Goal: Check status: Check status

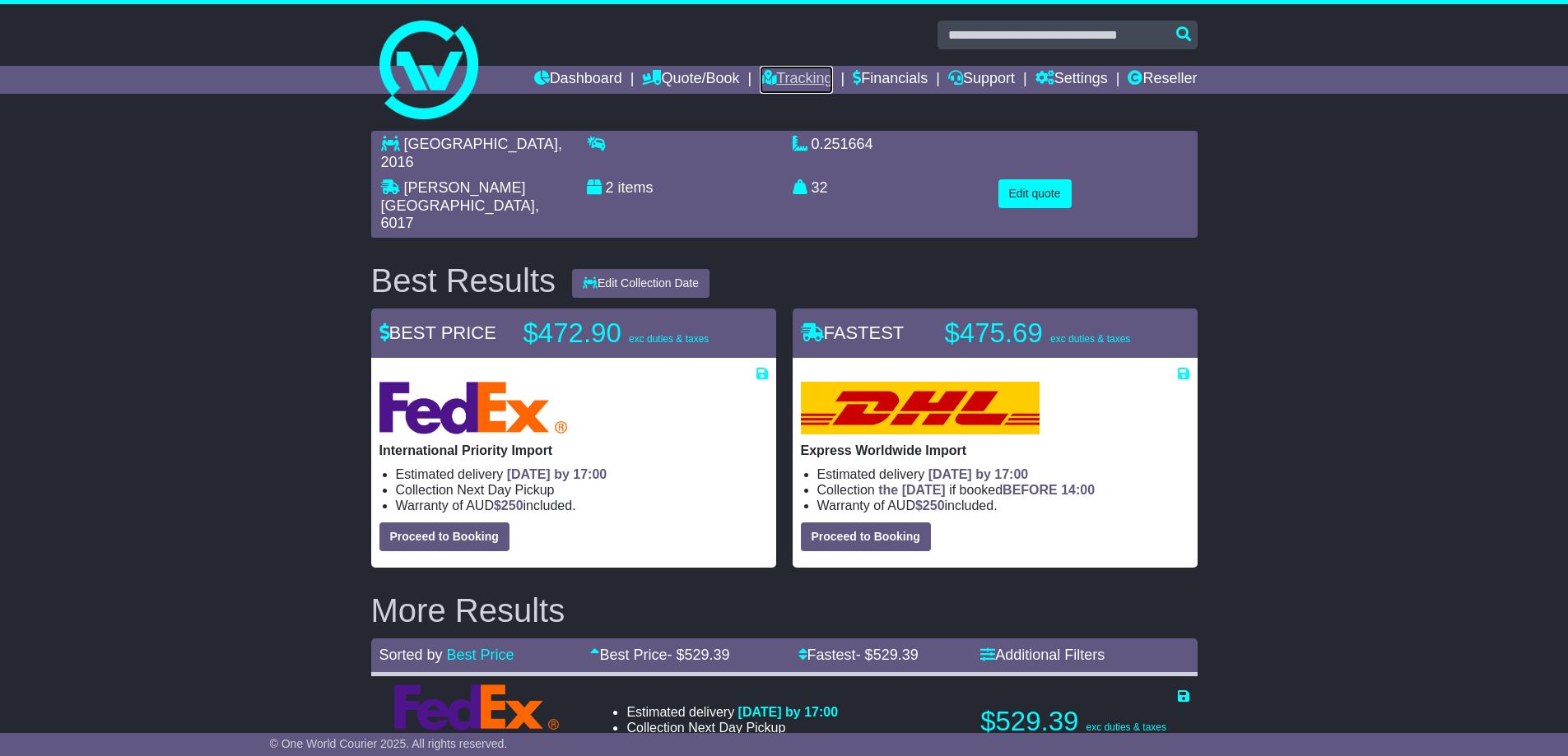
click at [774, 76] on link "Tracking" at bounding box center [796, 80] width 73 height 28
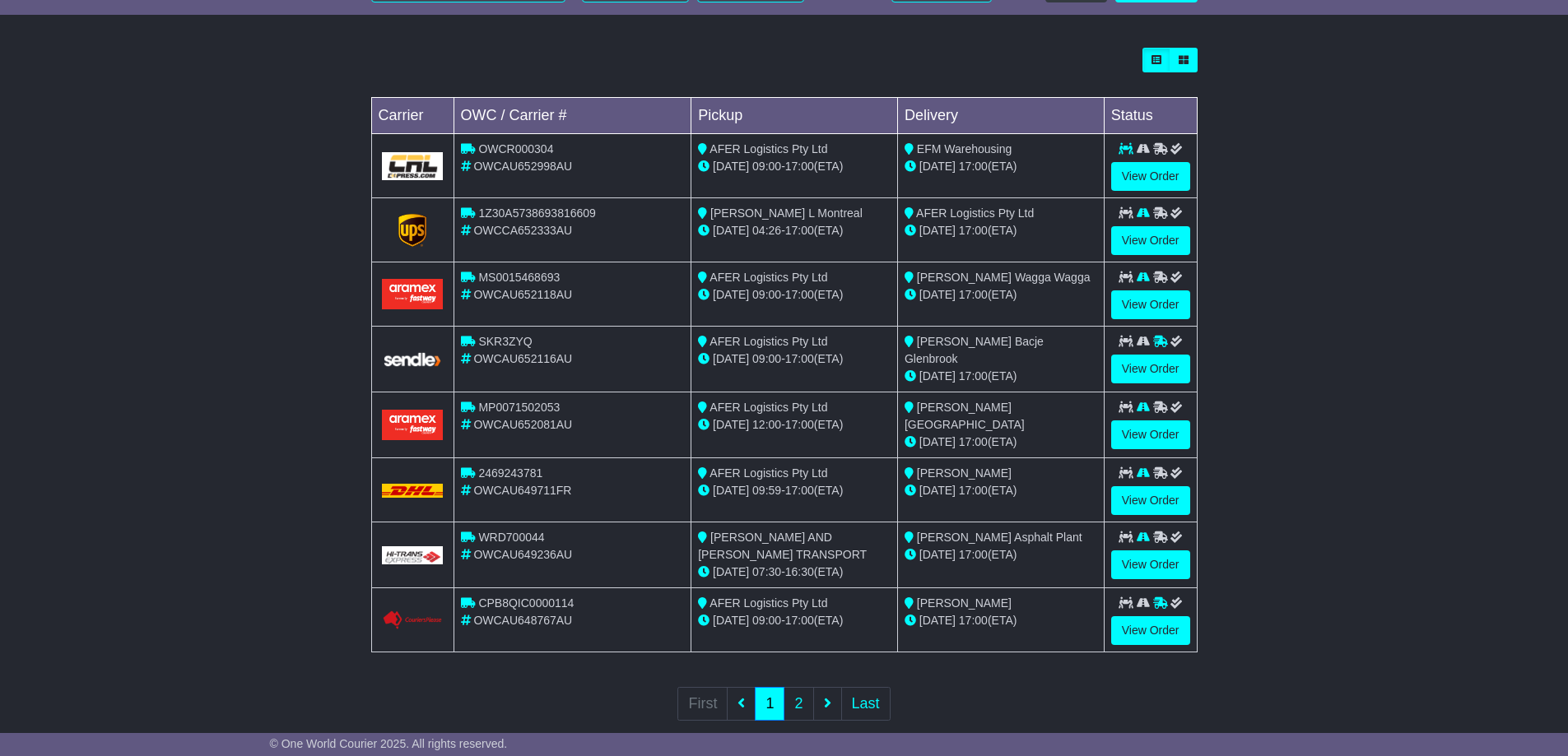
scroll to position [463, 0]
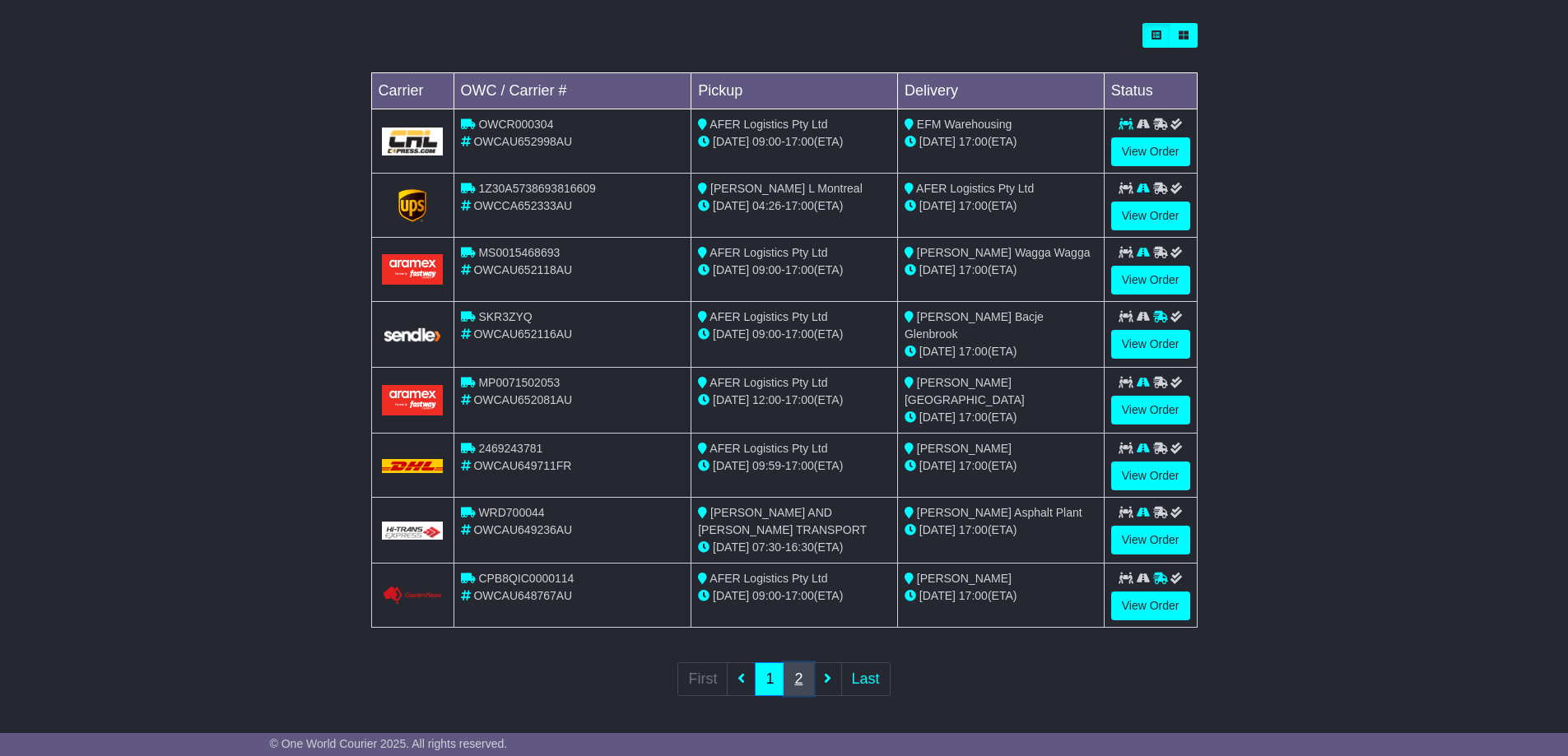
click at [798, 678] on link "2" at bounding box center [798, 679] width 30 height 33
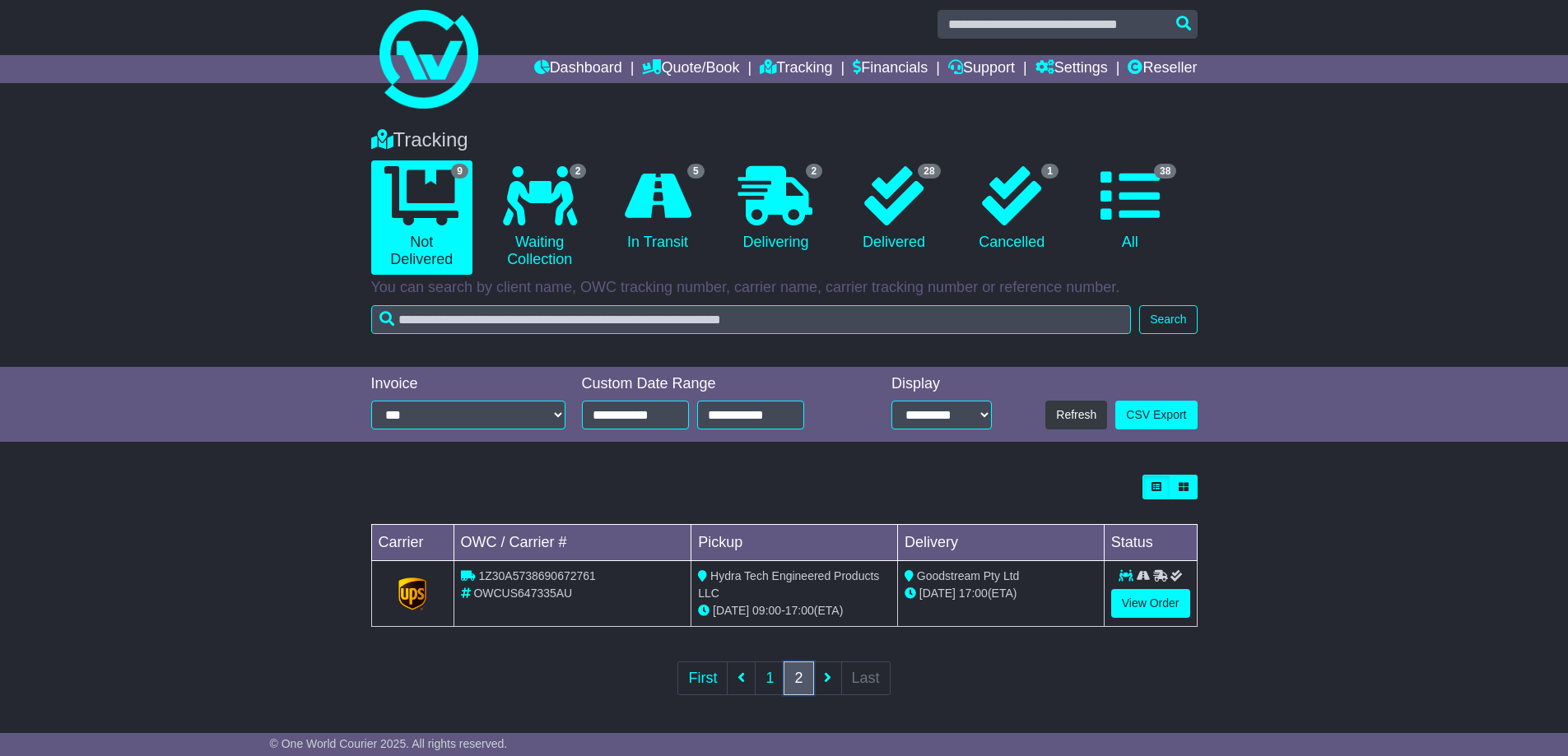
scroll to position [13, 0]
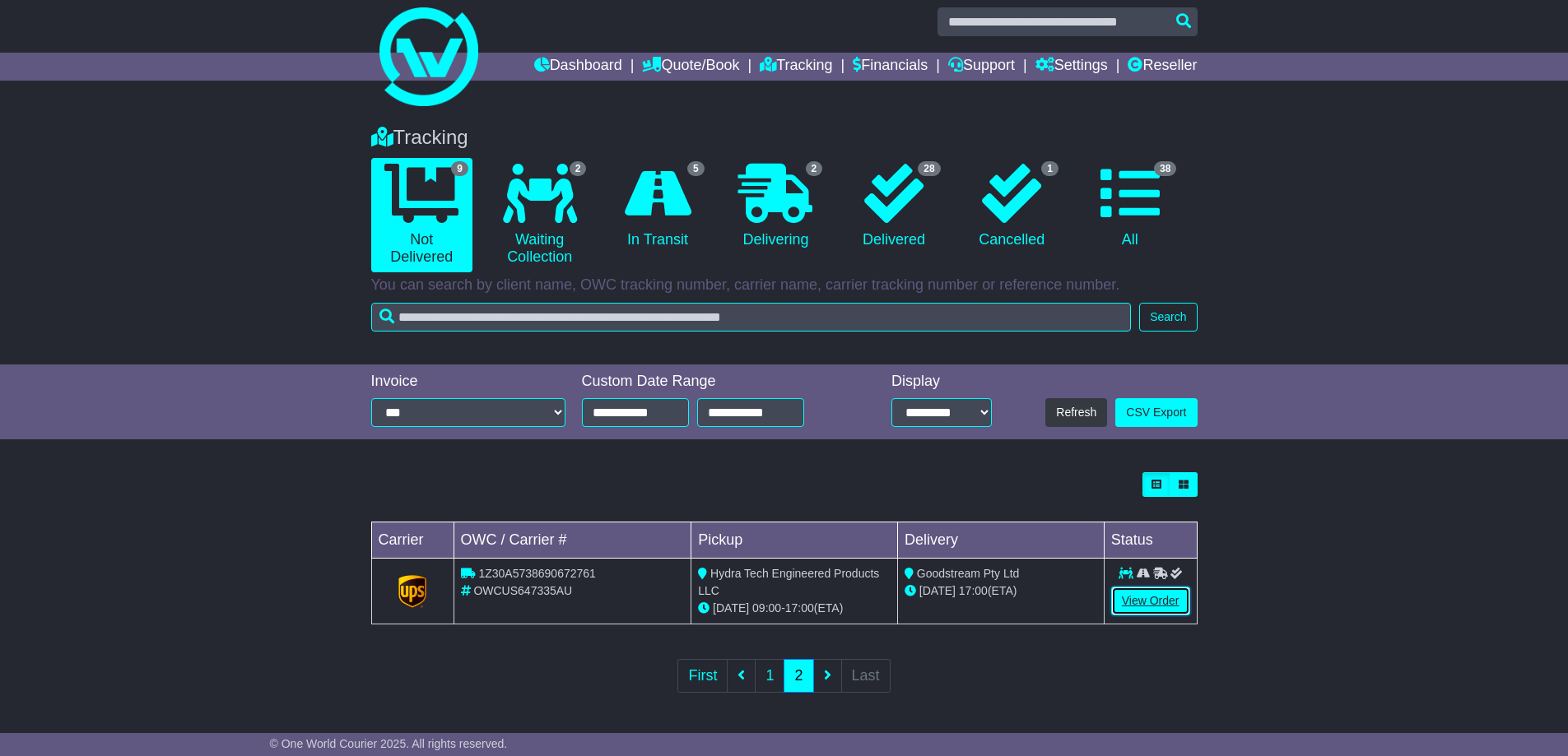
click at [1151, 599] on link "View Order" at bounding box center [1151, 601] width 79 height 29
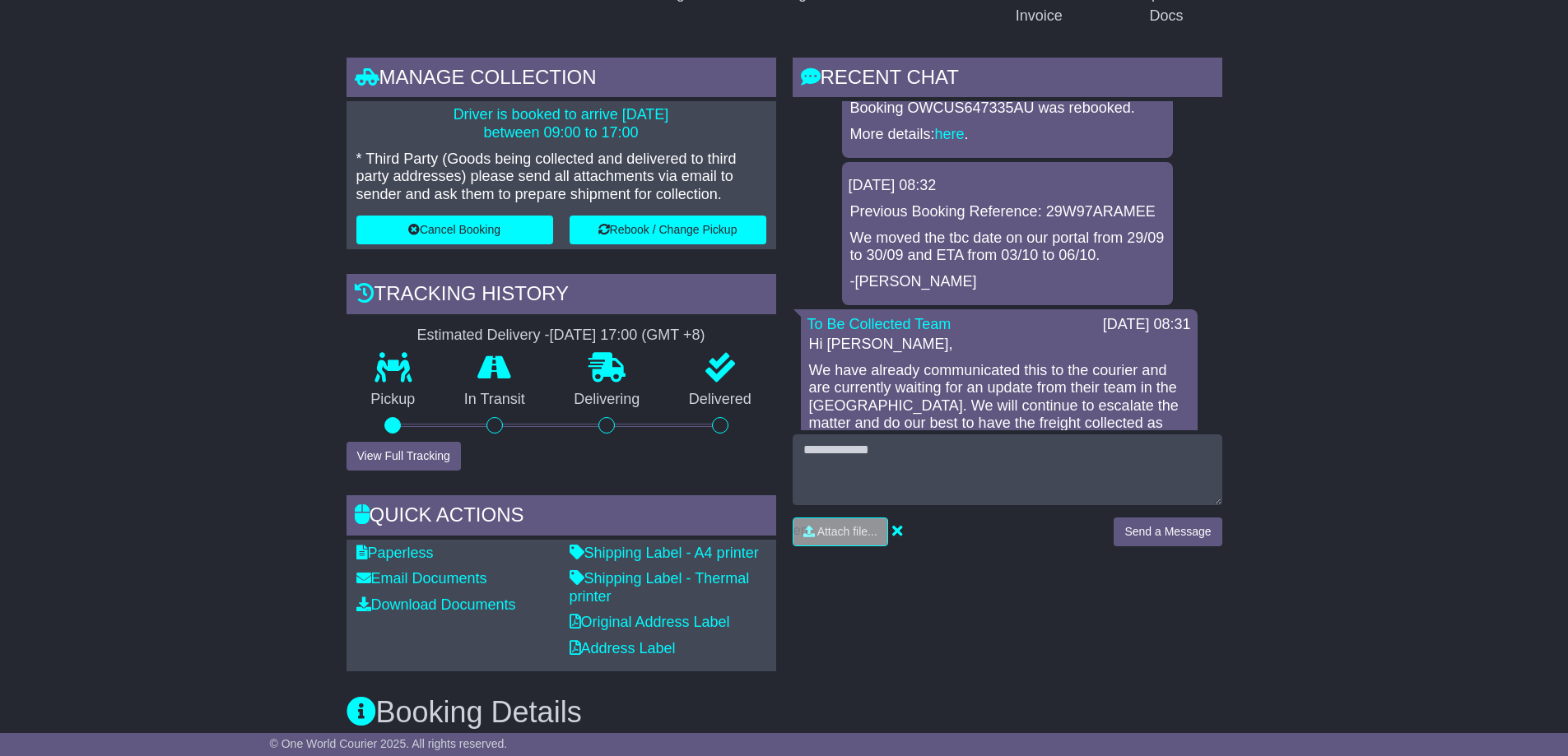
scroll to position [411, 0]
